Goal: Register for event/course

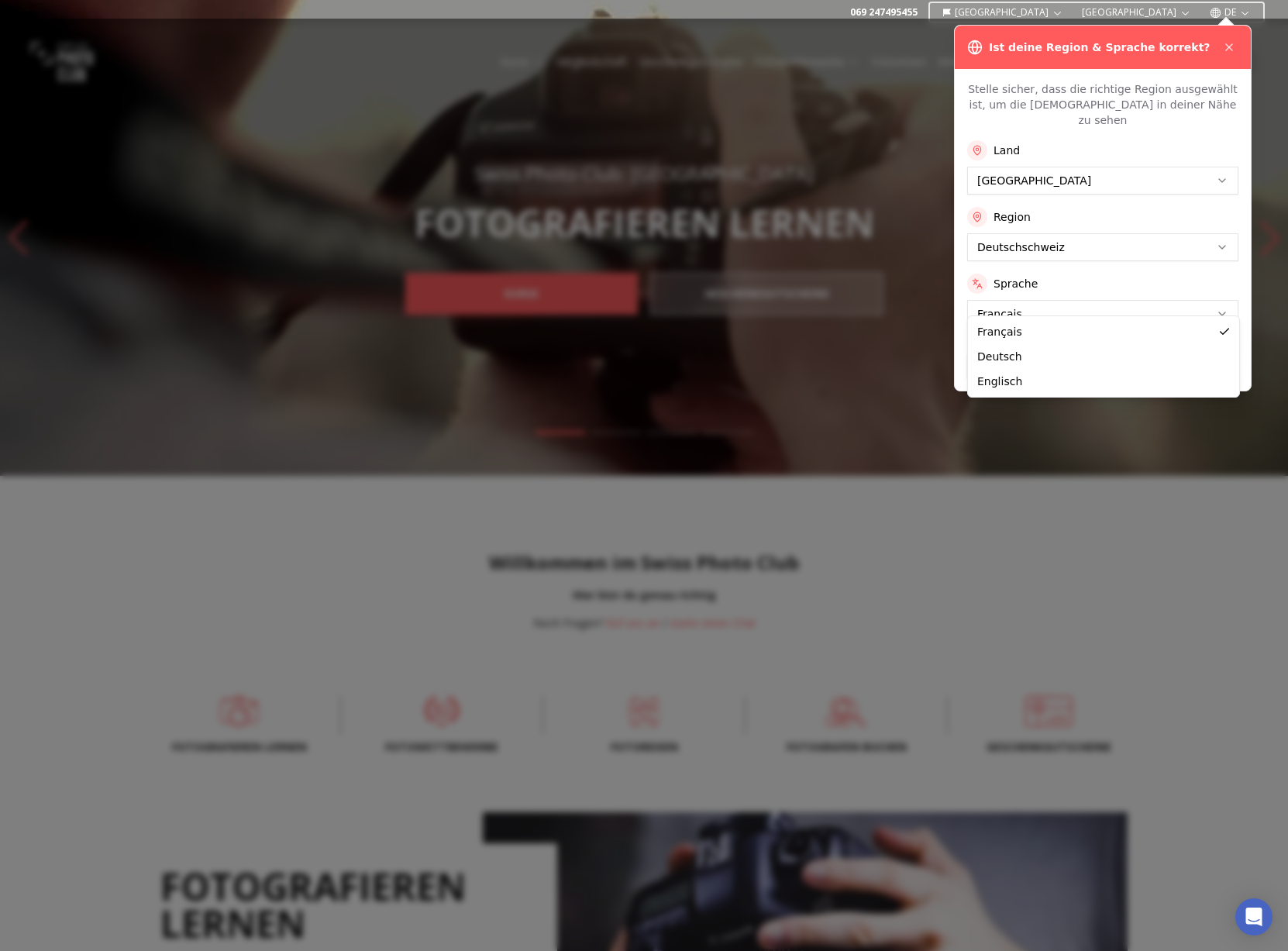
click at [1058, 353] on button "Anwenden" at bounding box center [1103, 365] width 272 height 25
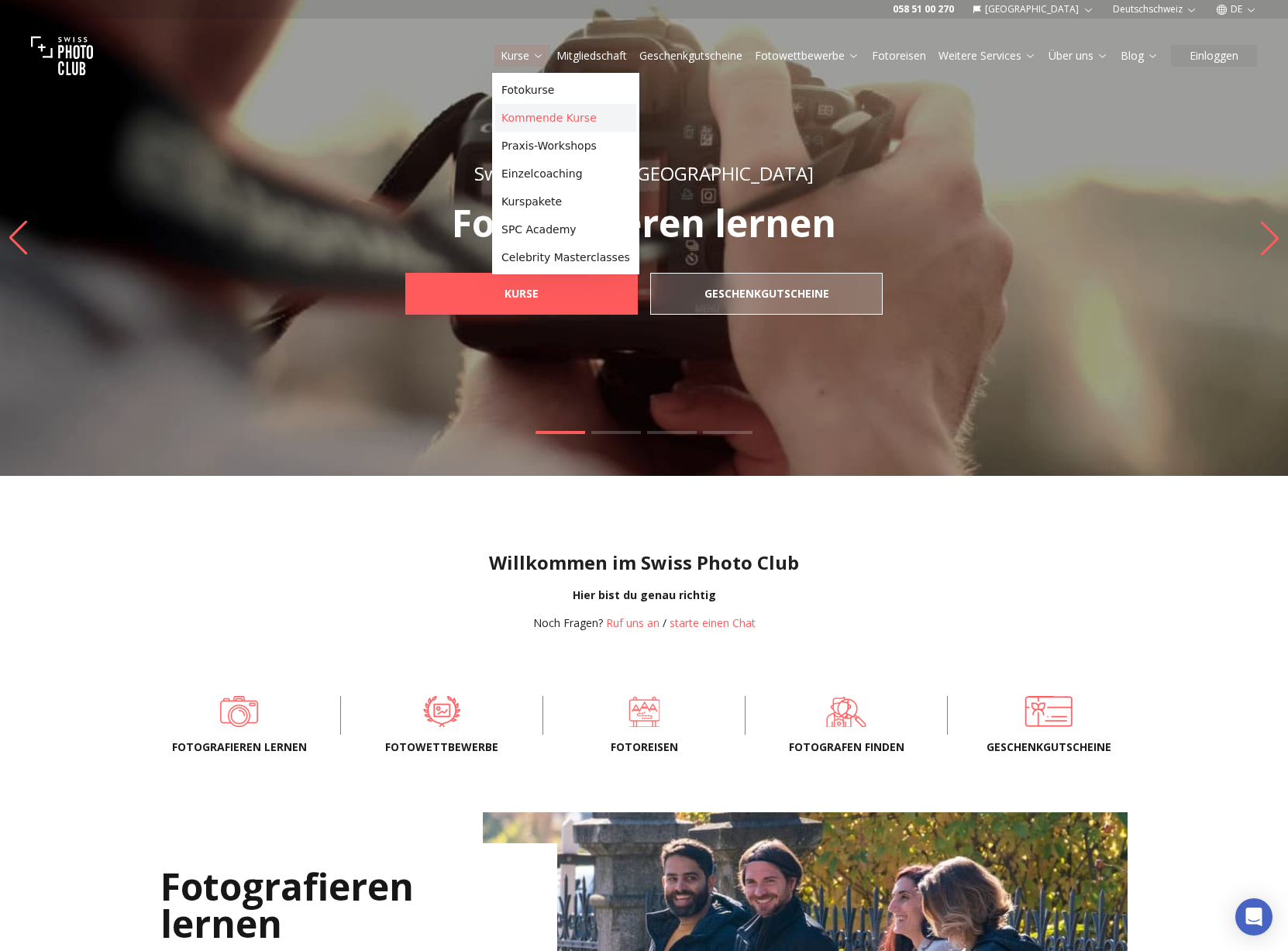
click at [549, 116] on link "Kommende Kurse" at bounding box center [566, 117] width 141 height 28
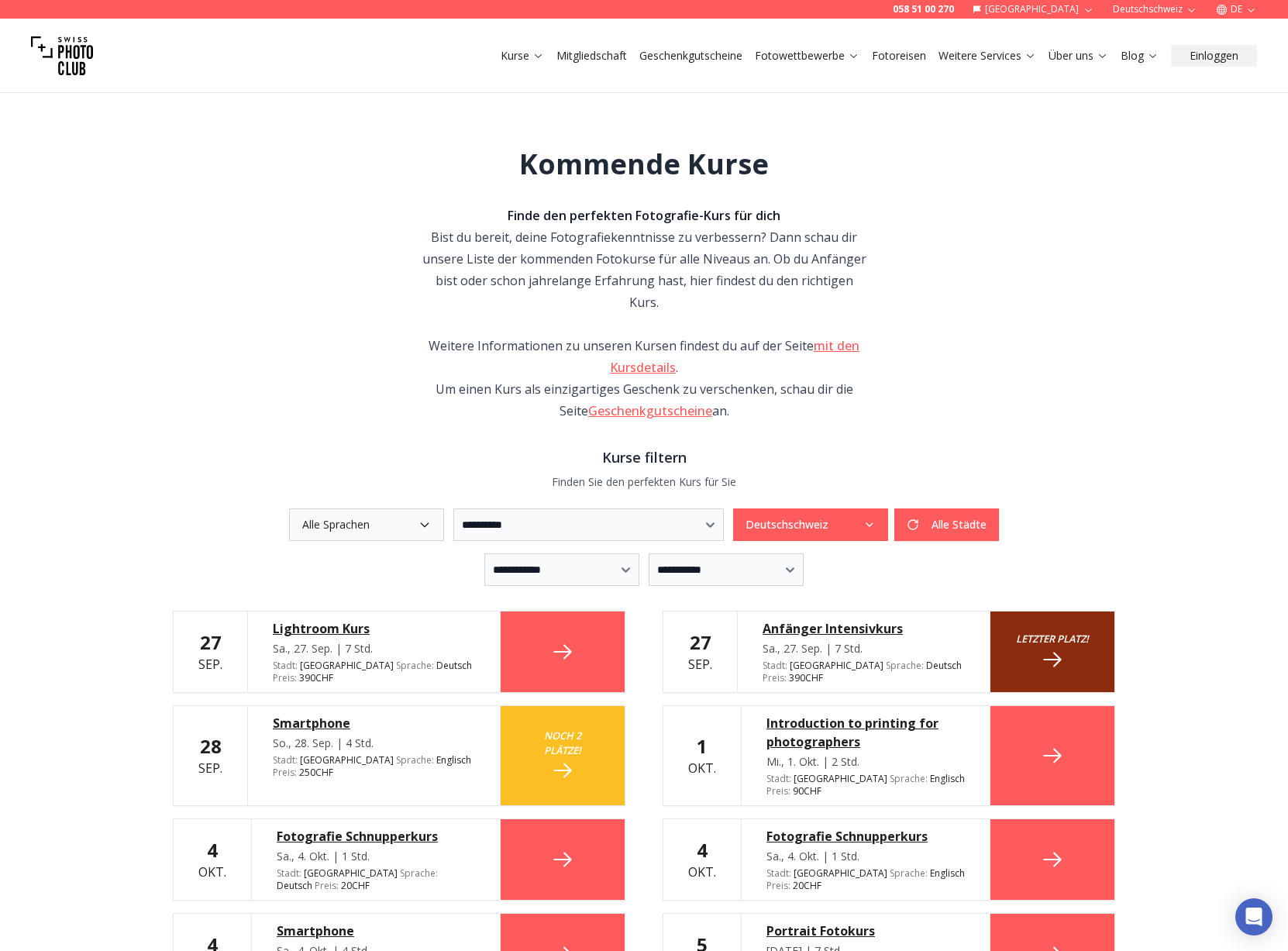
click at [547, 646] on link at bounding box center [562, 652] width 124 height 81
click at [320, 619] on div "Lightroom Kurs" at bounding box center [374, 628] width 203 height 18
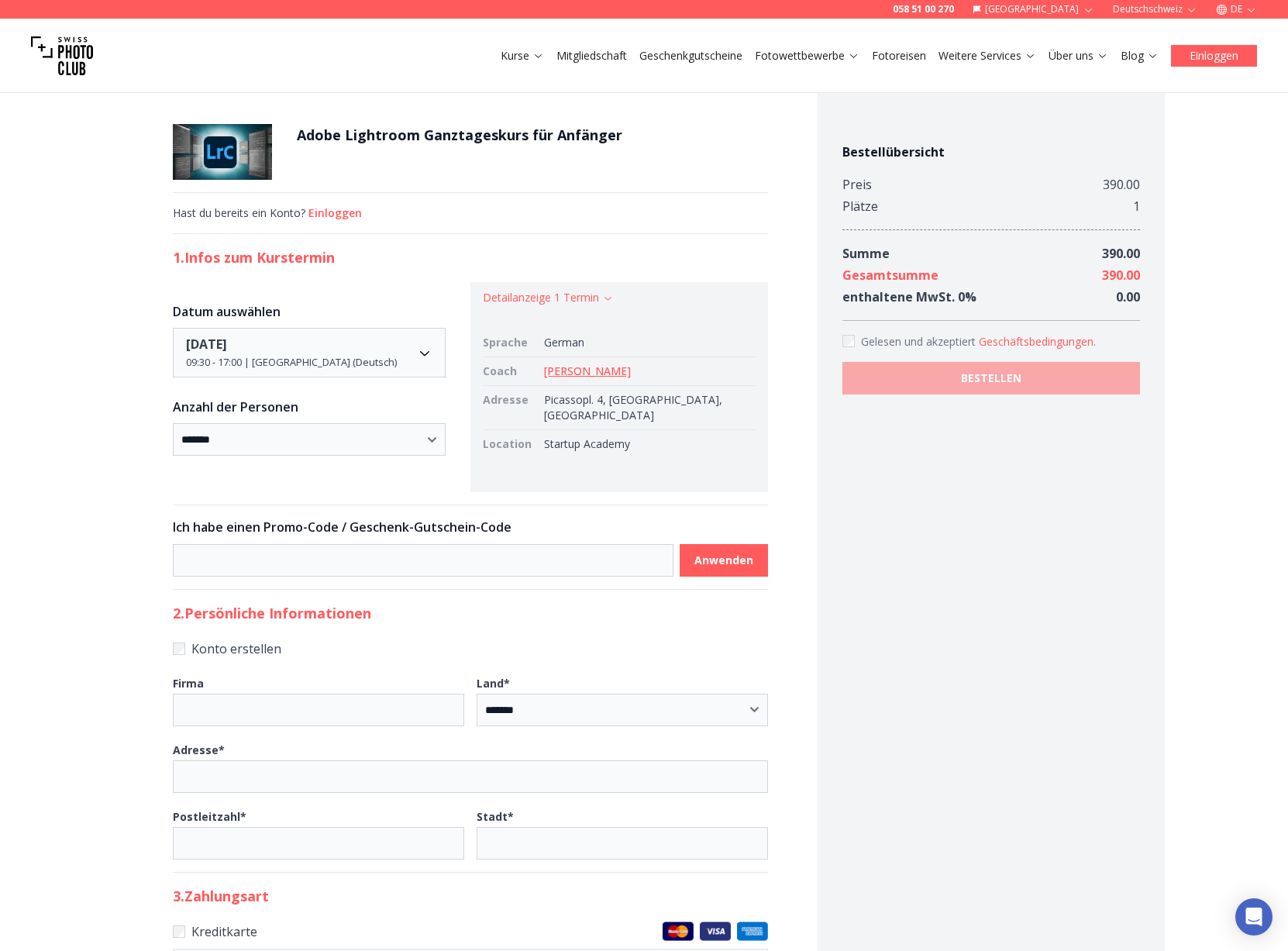
click at [1233, 51] on button "Einloggen" at bounding box center [1214, 55] width 86 height 21
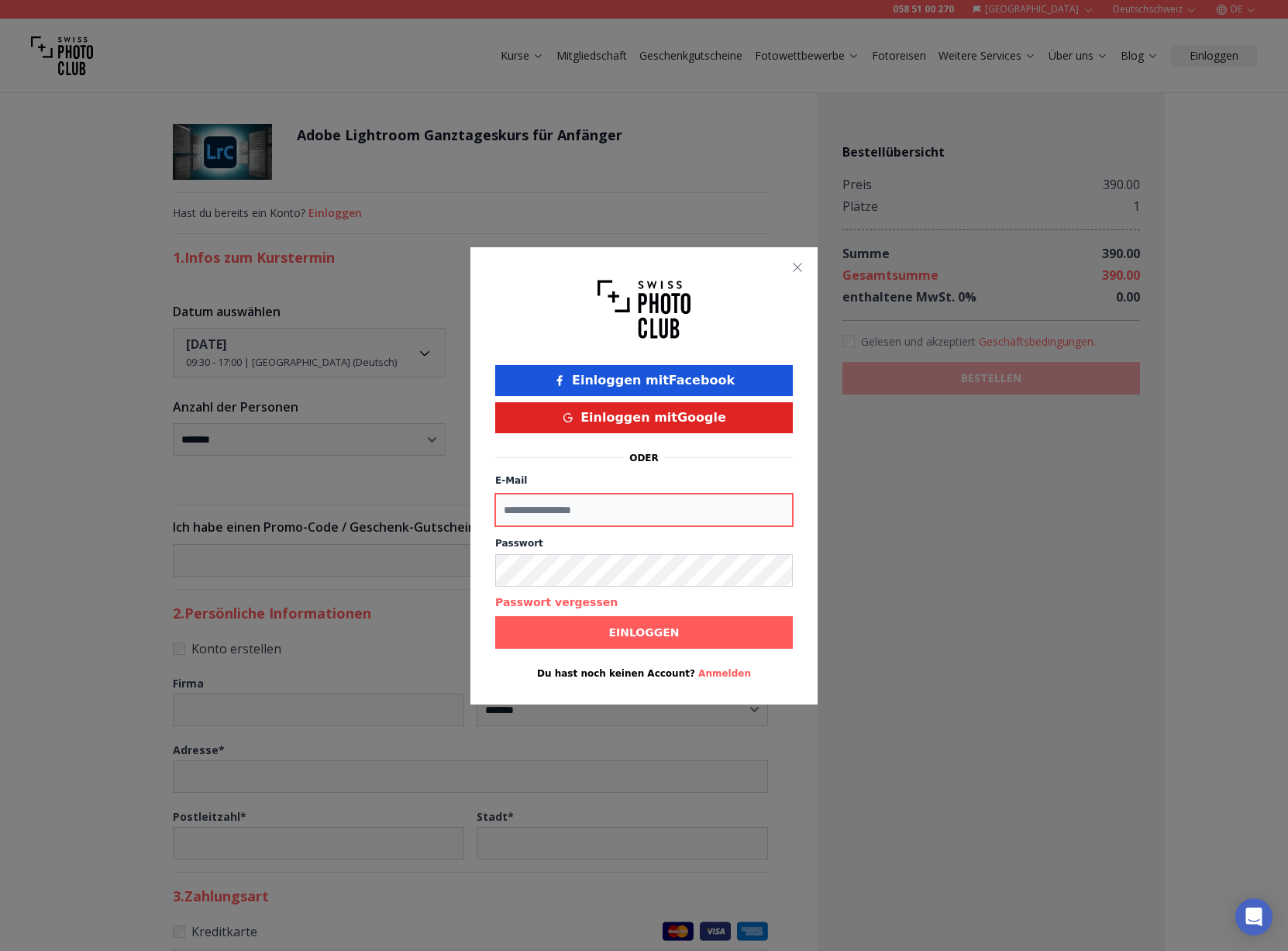
type input "**********"
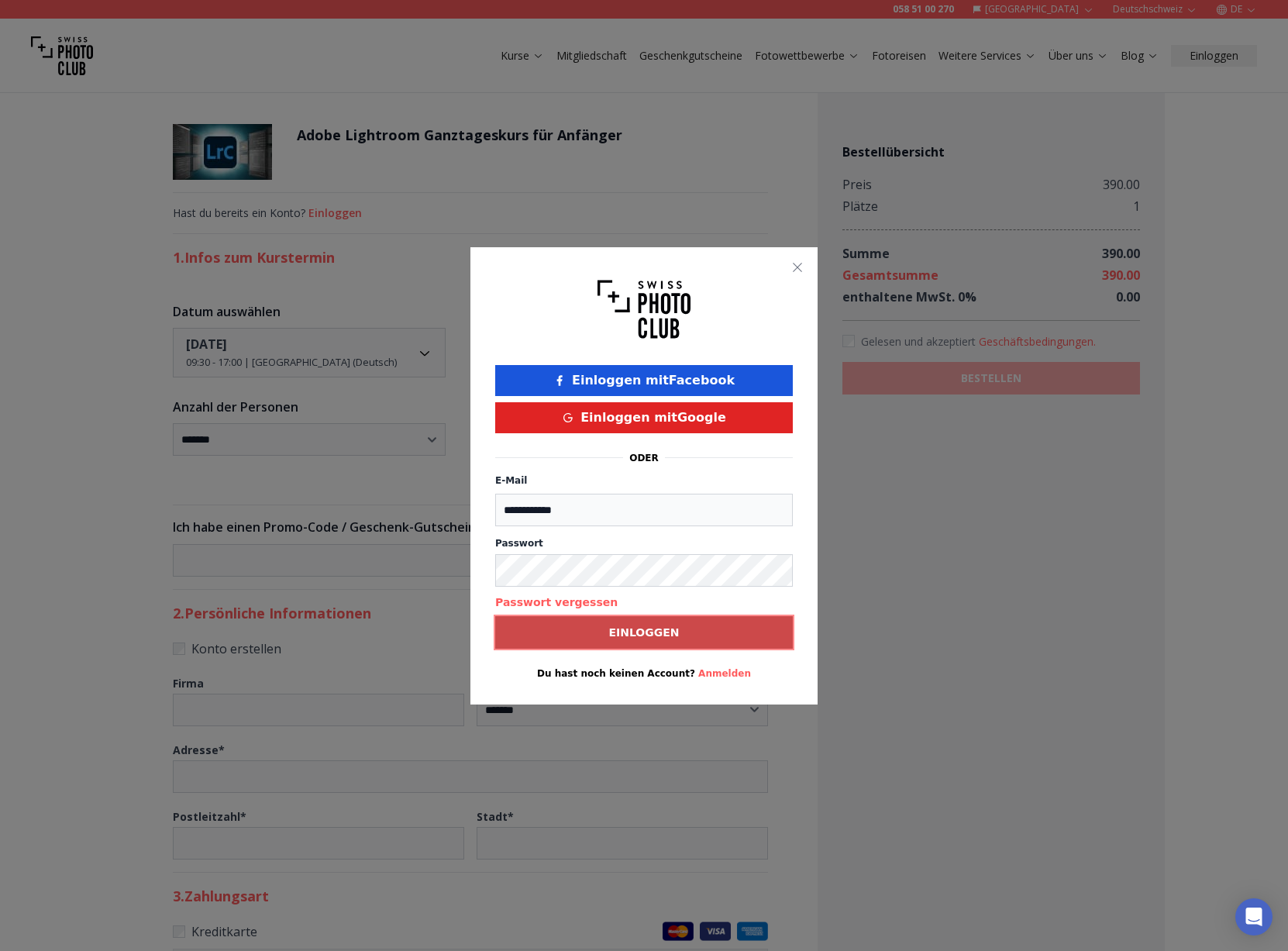
click at [612, 625] on b "Einloggen" at bounding box center [644, 633] width 70 height 16
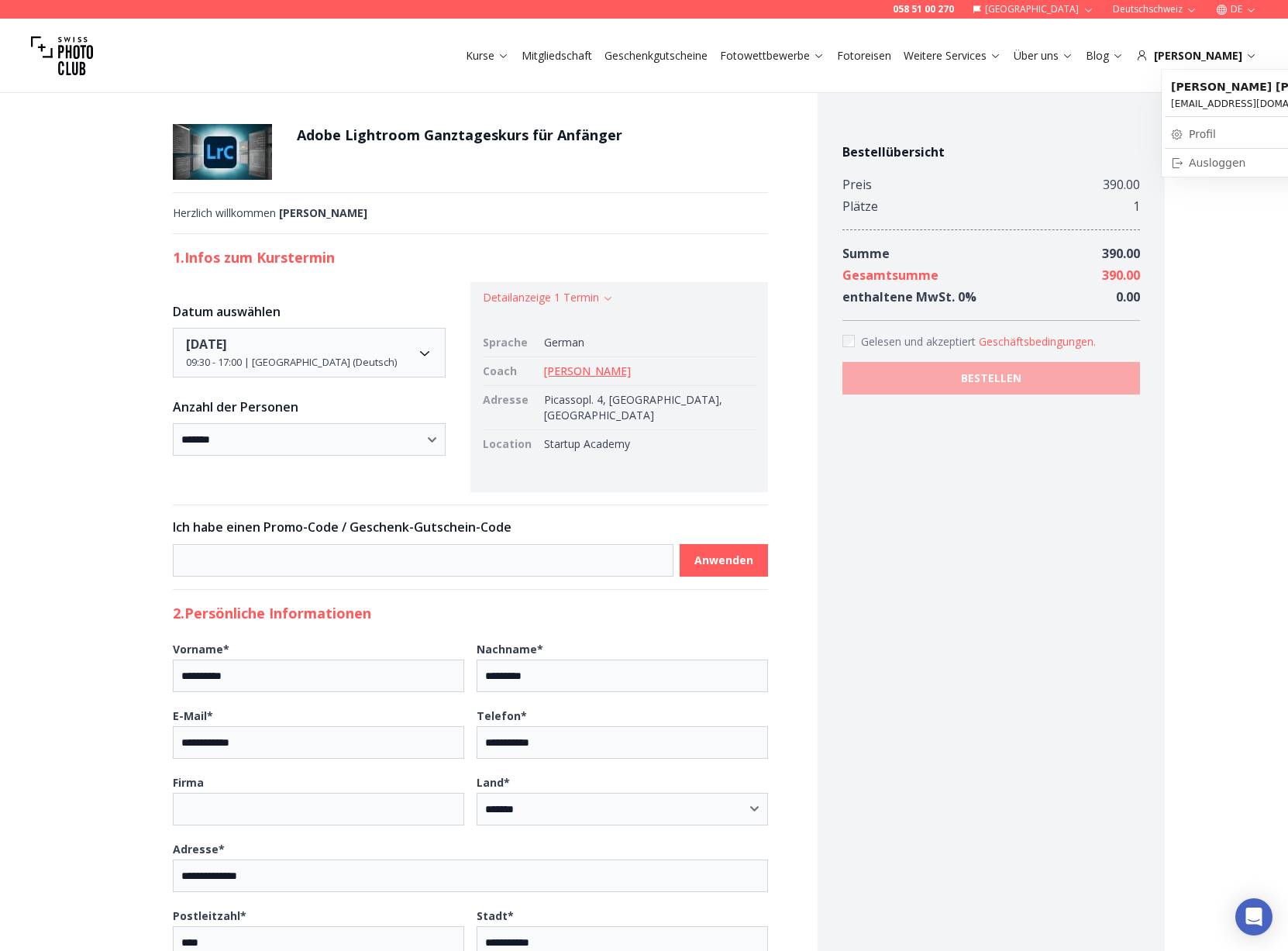
click at [1203, 133] on link "Profil" at bounding box center [1273, 134] width 218 height 21
select select
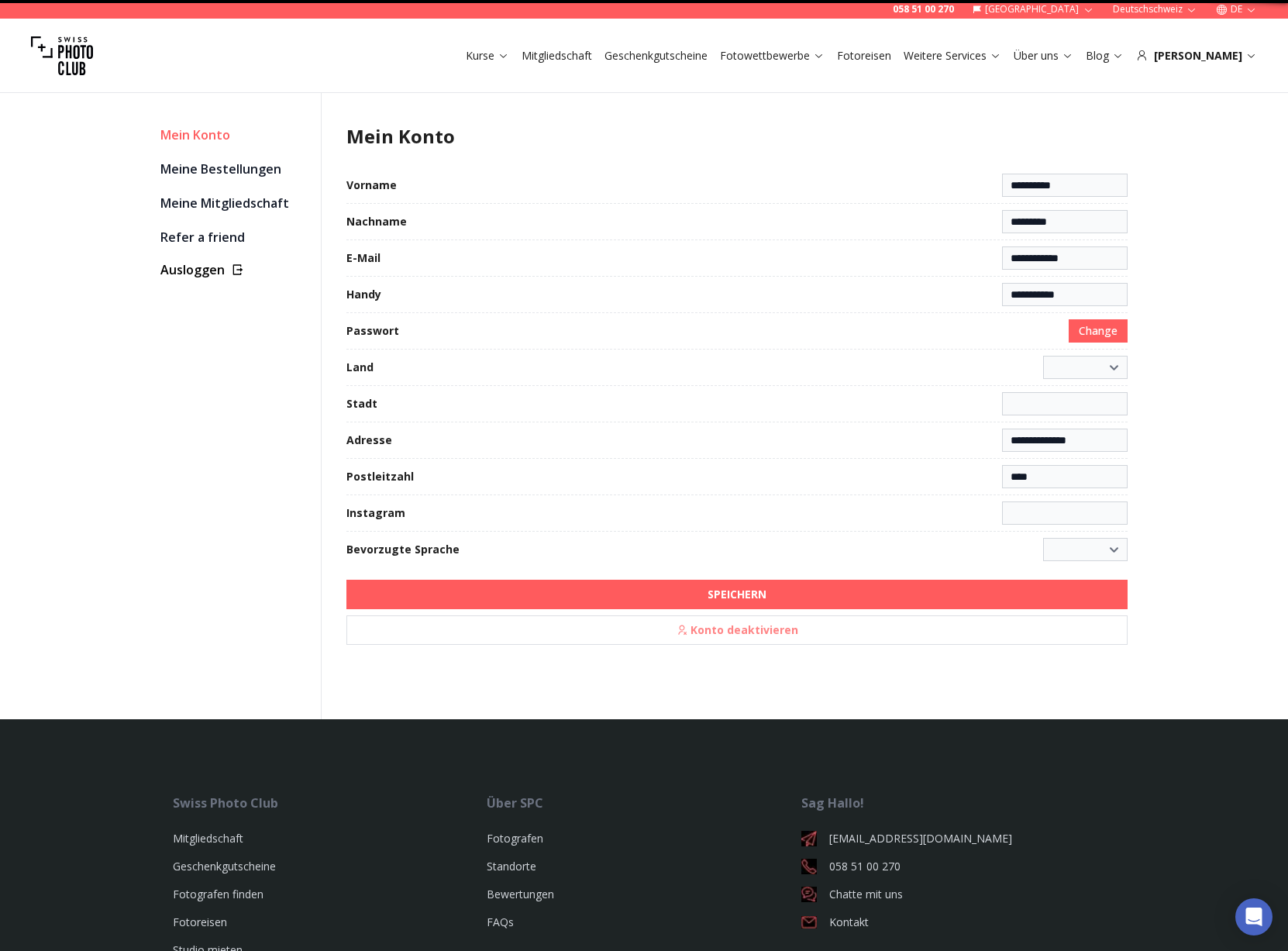
select select "**********"
type input "**********"
select select "*******"
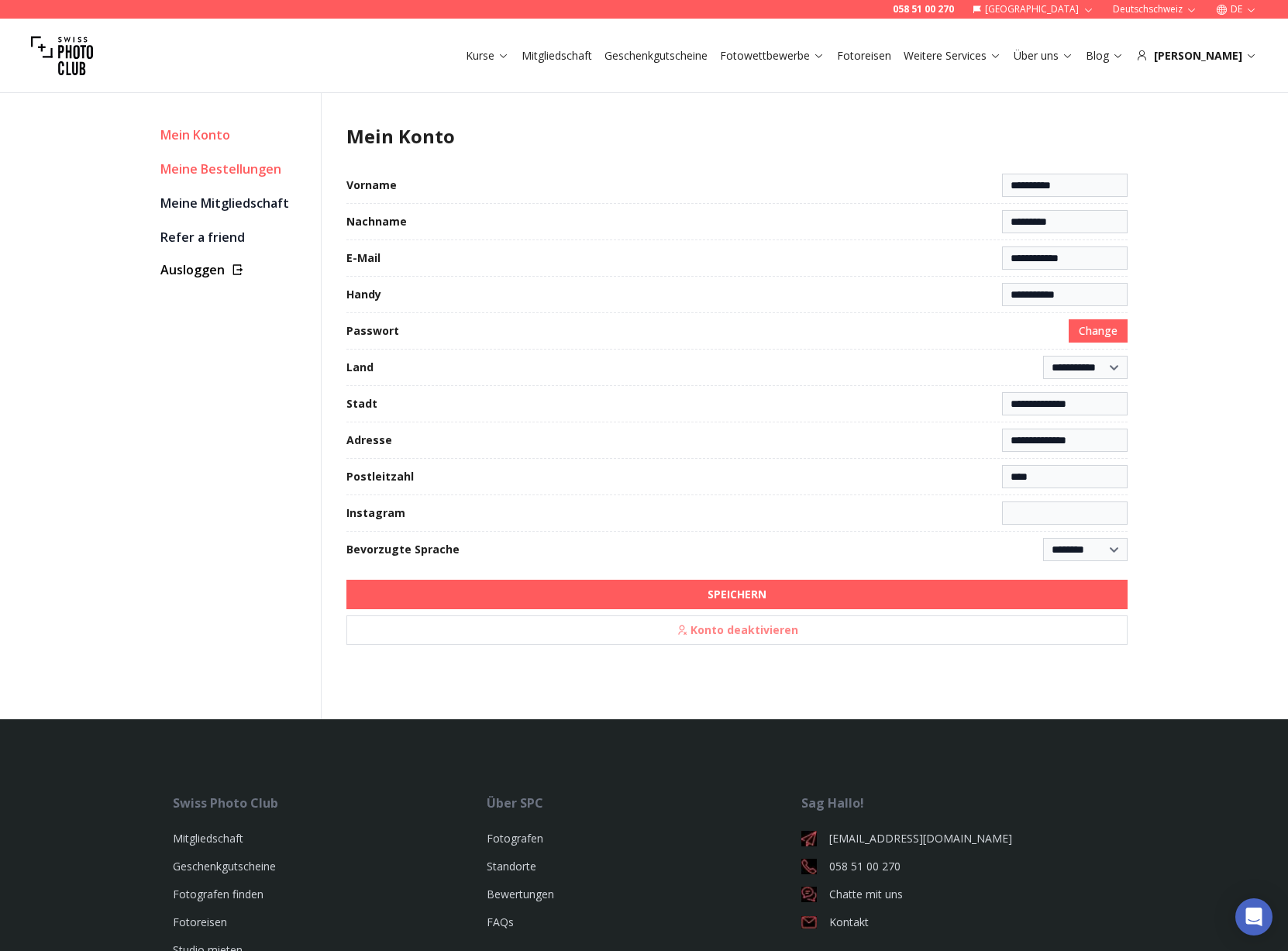
click at [230, 173] on link "Meine Bestellungen" at bounding box center [234, 169] width 148 height 21
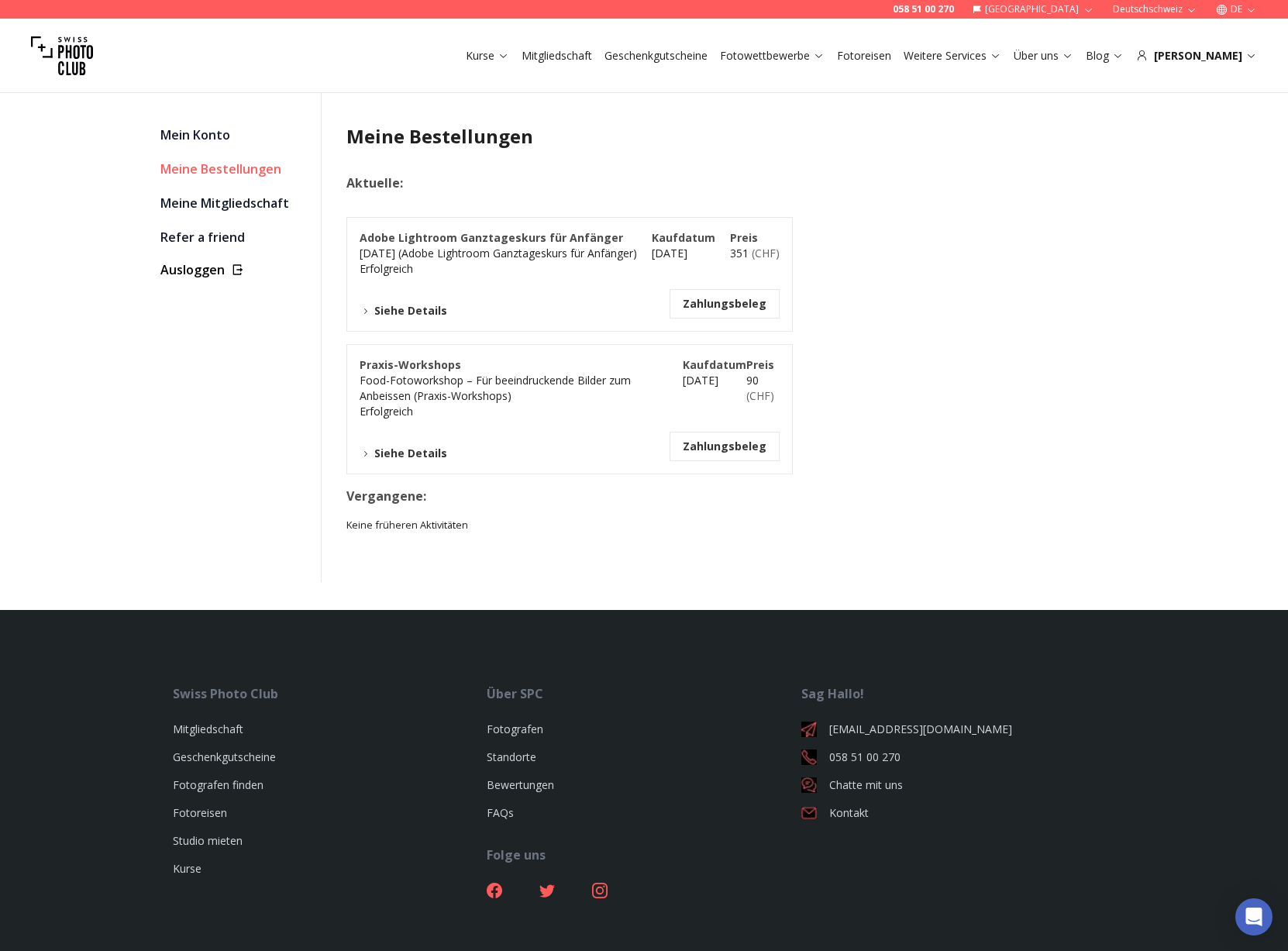
click at [412, 307] on button "Siehe Details" at bounding box center [403, 311] width 88 height 16
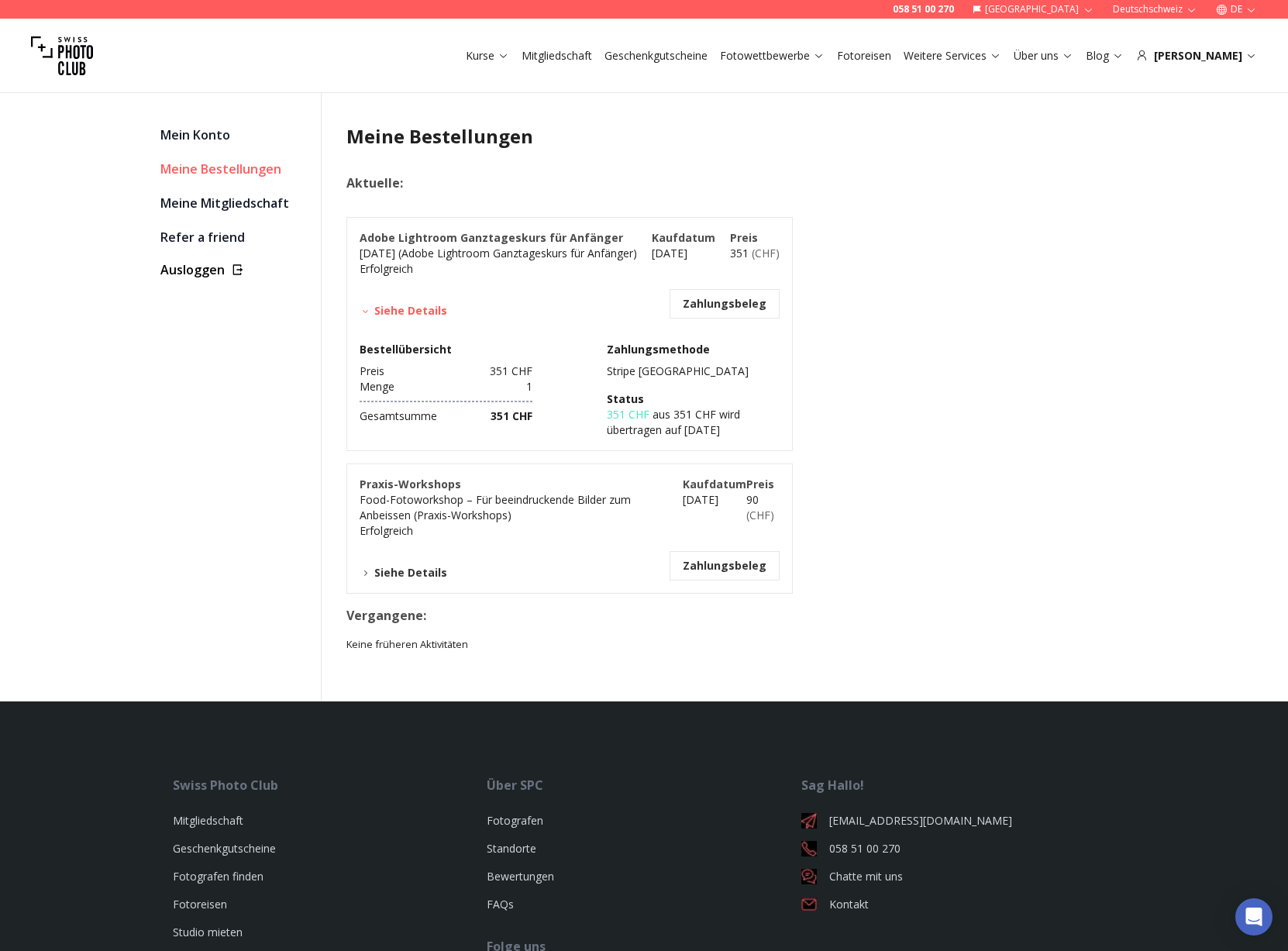
click at [383, 569] on button "Siehe Details" at bounding box center [403, 573] width 88 height 16
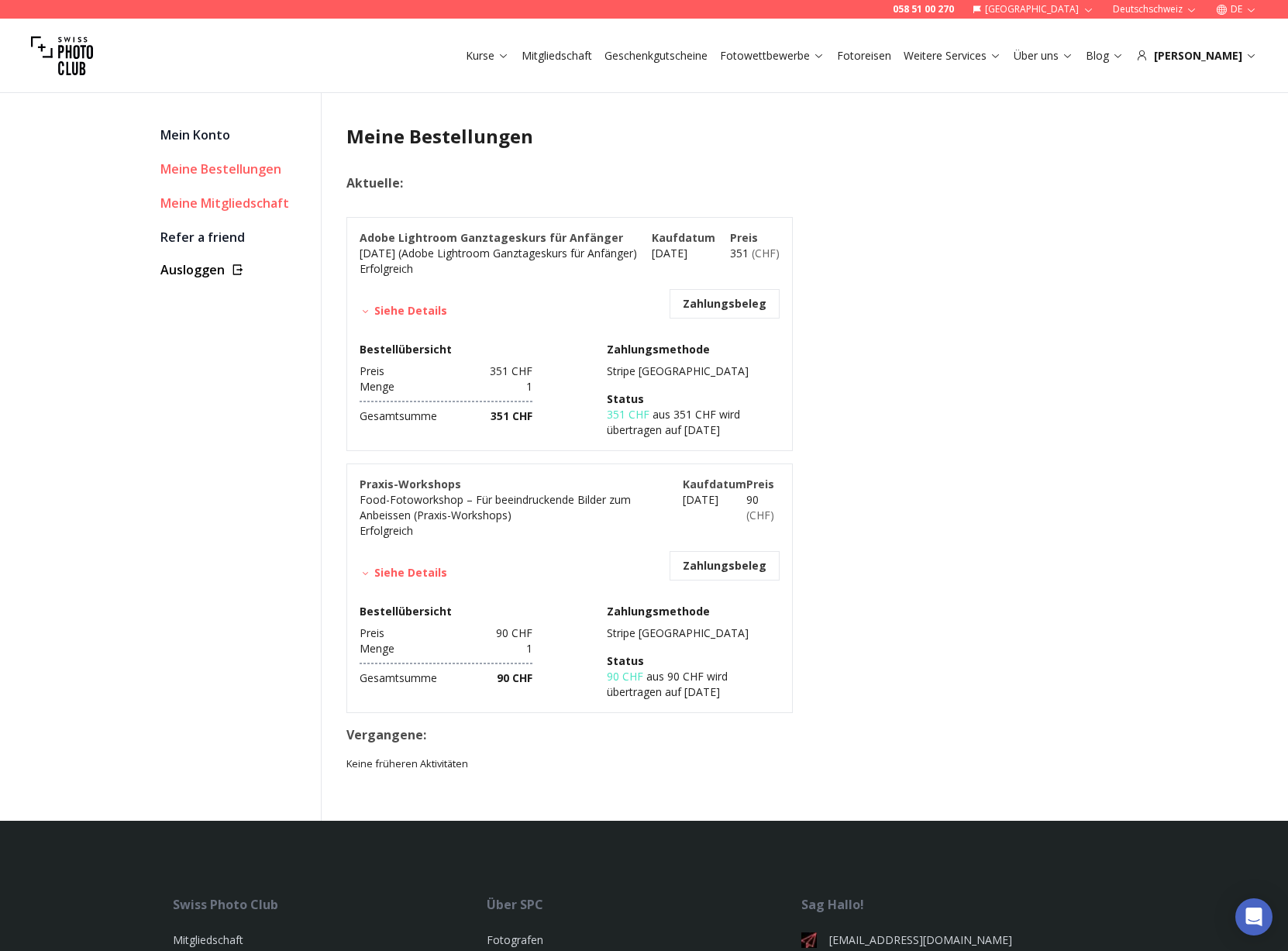
click at [208, 202] on link "Meine Mitgliedschaft" at bounding box center [234, 203] width 148 height 21
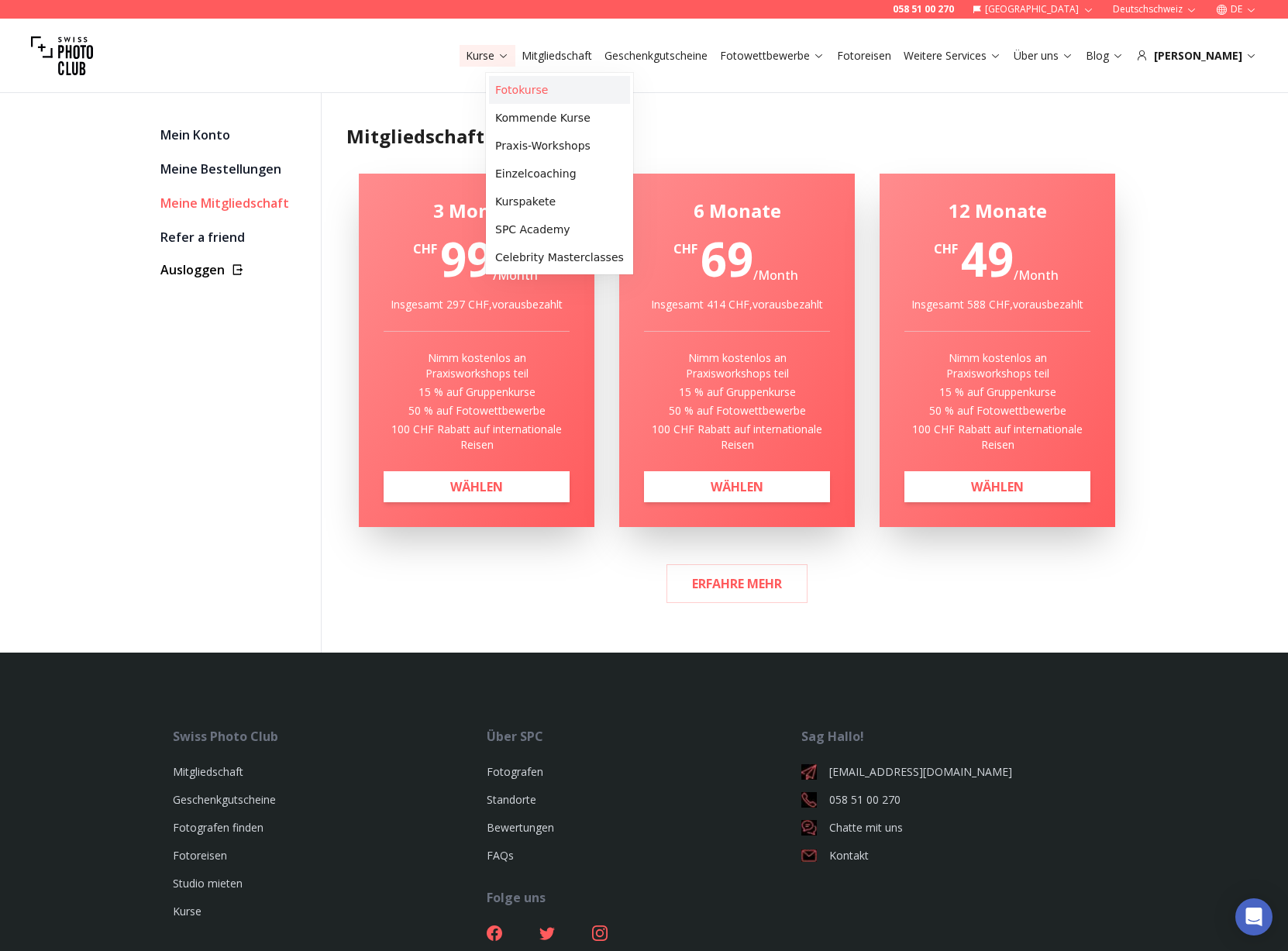
click at [522, 90] on link "Fotokurse" at bounding box center [560, 89] width 141 height 28
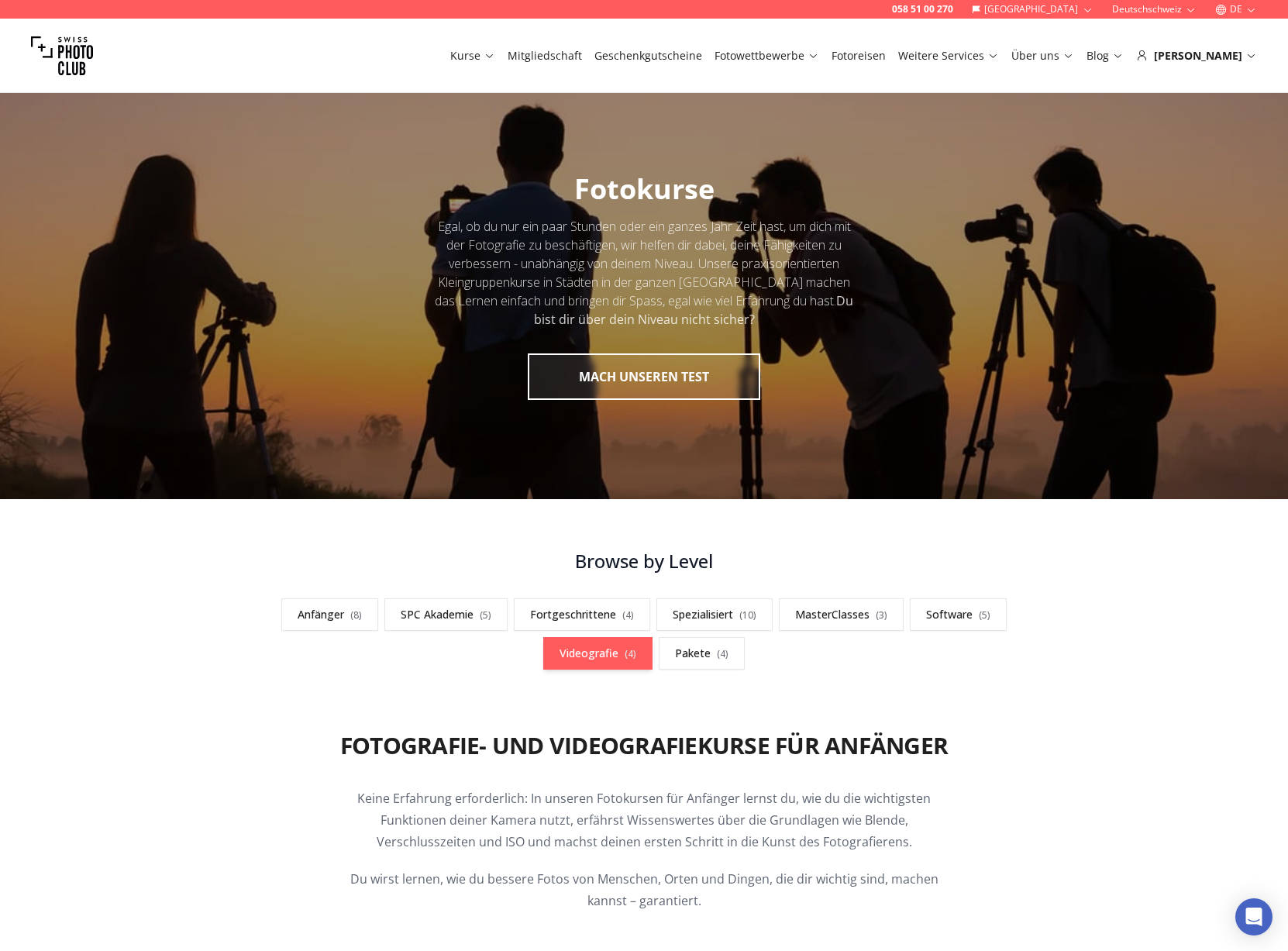
click at [595, 645] on link "Videografie ( 4 )" at bounding box center [598, 653] width 109 height 32
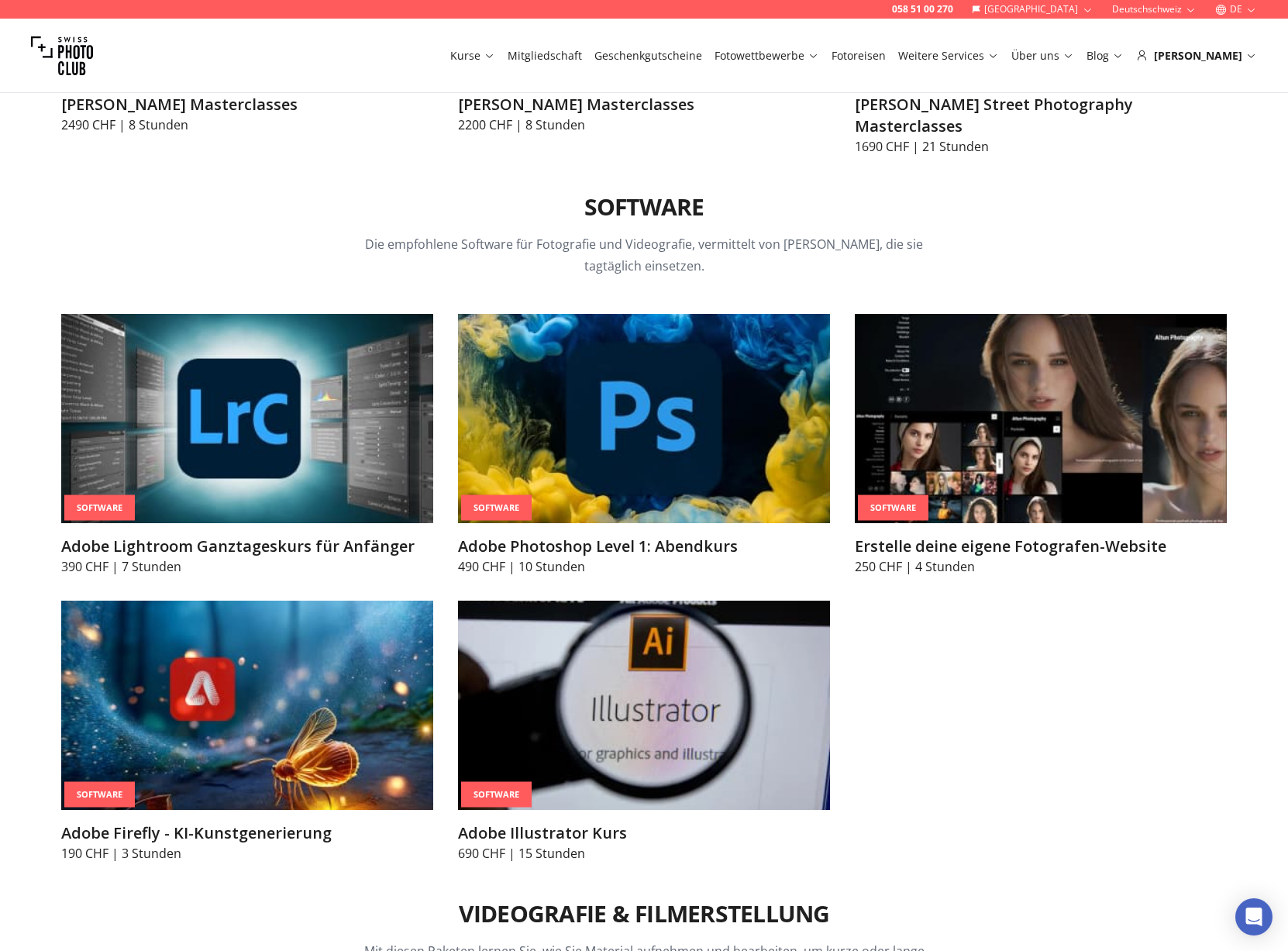
scroll to position [5004, 0]
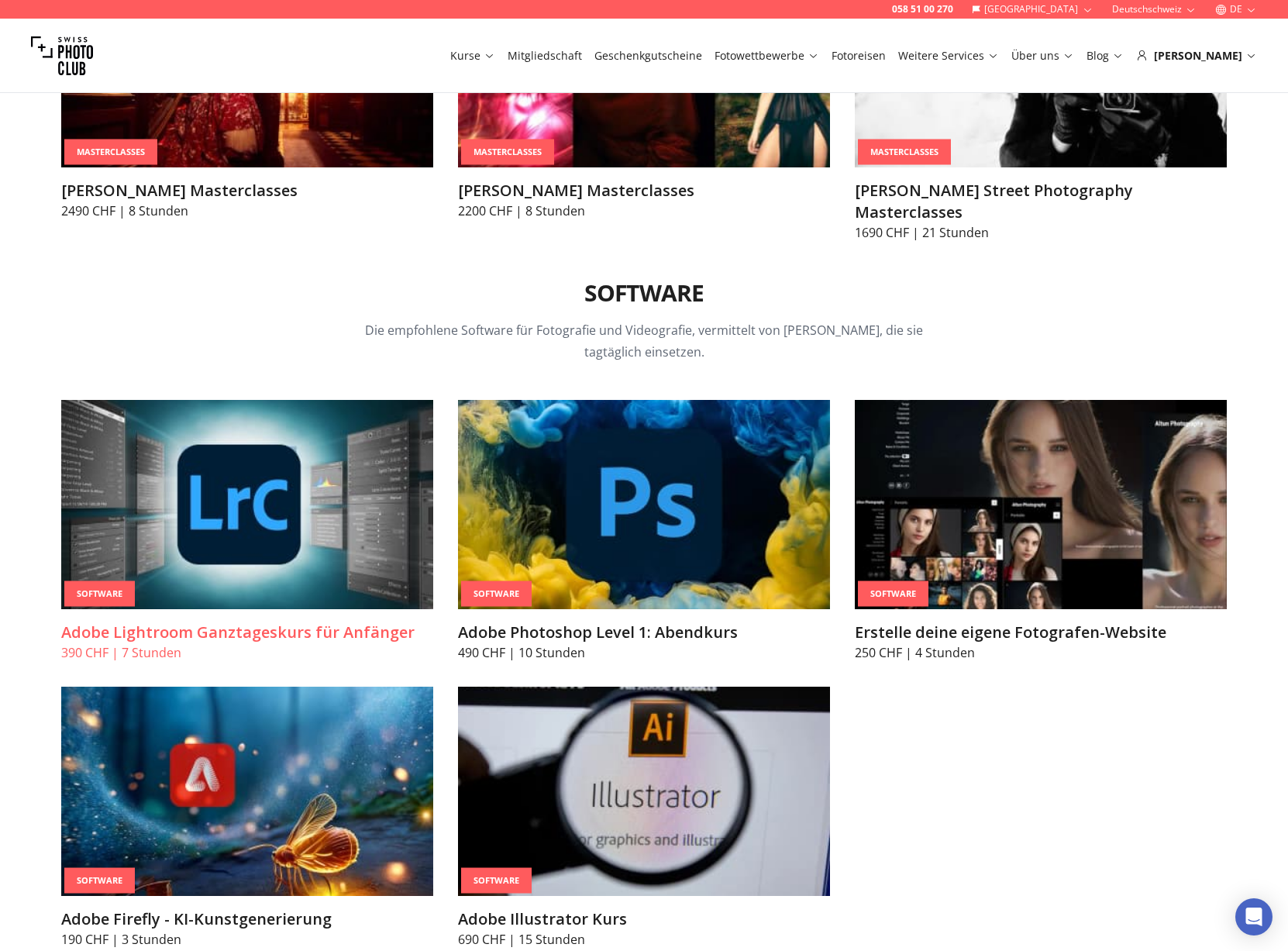
click at [229, 483] on img at bounding box center [247, 504] width 372 height 209
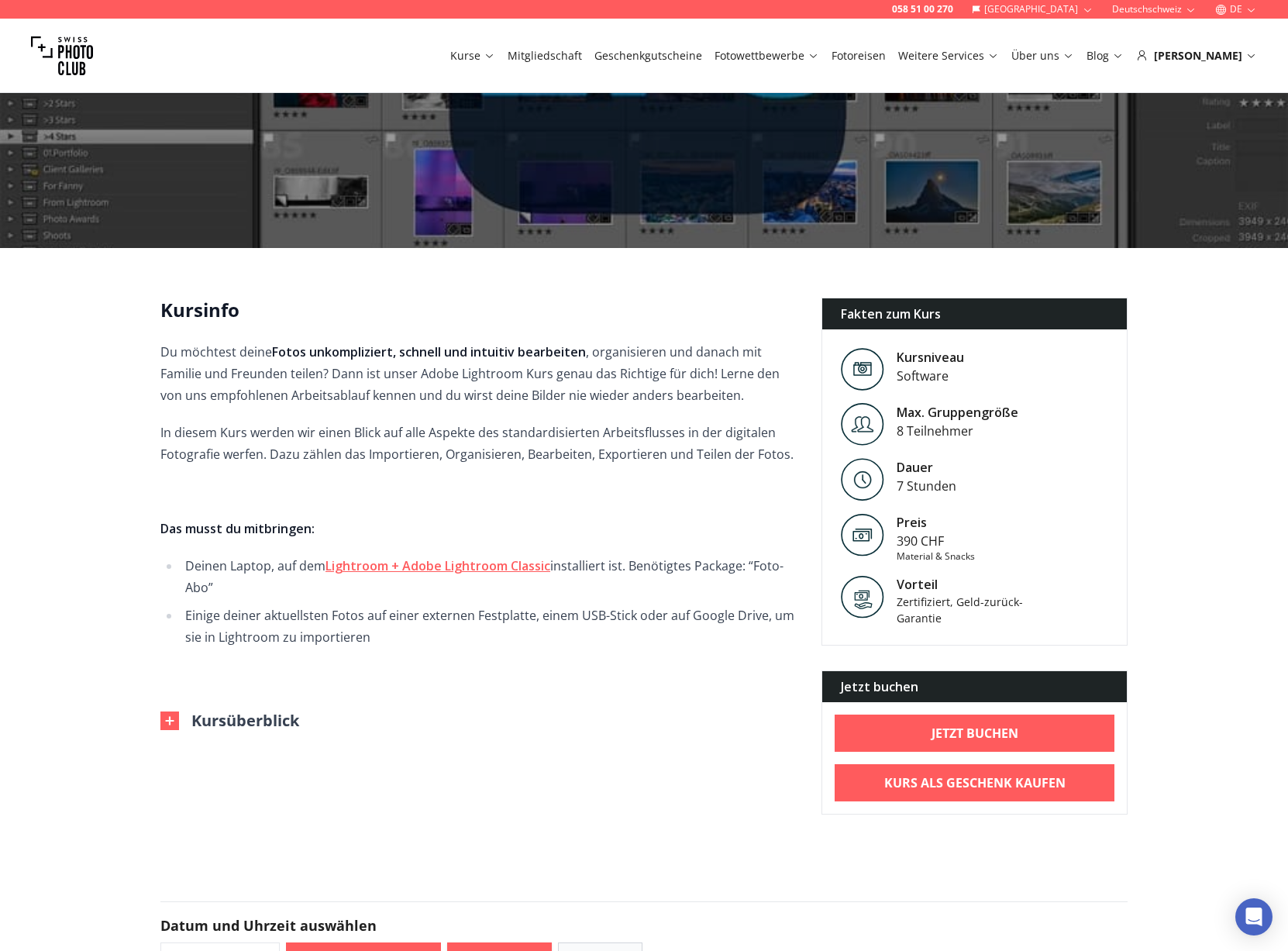
scroll to position [233, 0]
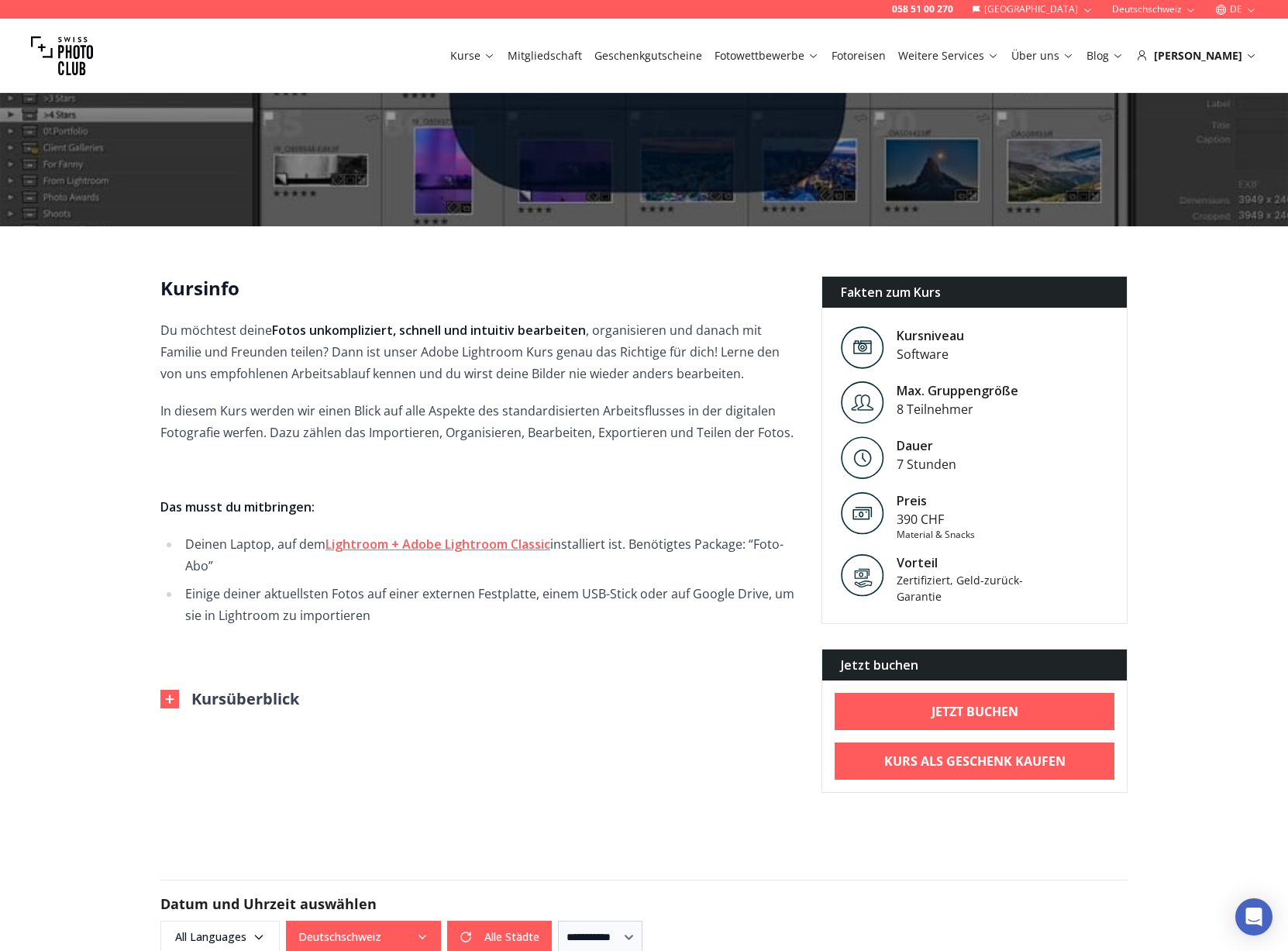
click at [592, 792] on div "Kursinfo Du möchtest deine Fotos unkompliziert, schnell und intuitiv bearbeiten…" at bounding box center [644, 534] width 992 height 517
